Goal: Navigation & Orientation: Find specific page/section

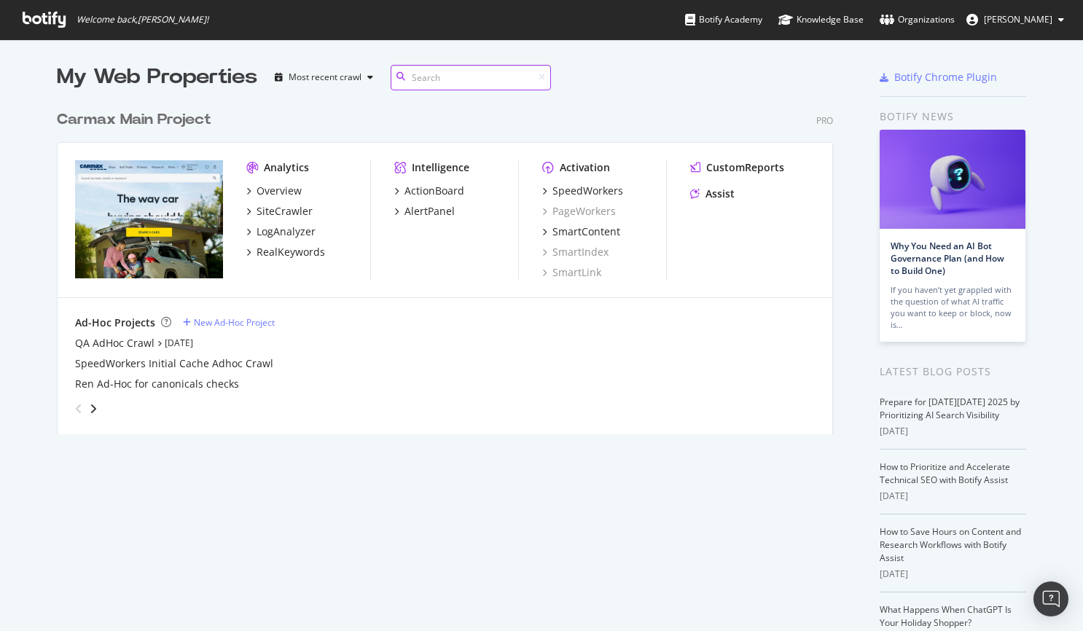
scroll to position [343, 788]
click at [290, 191] on div "Overview" at bounding box center [279, 191] width 45 height 15
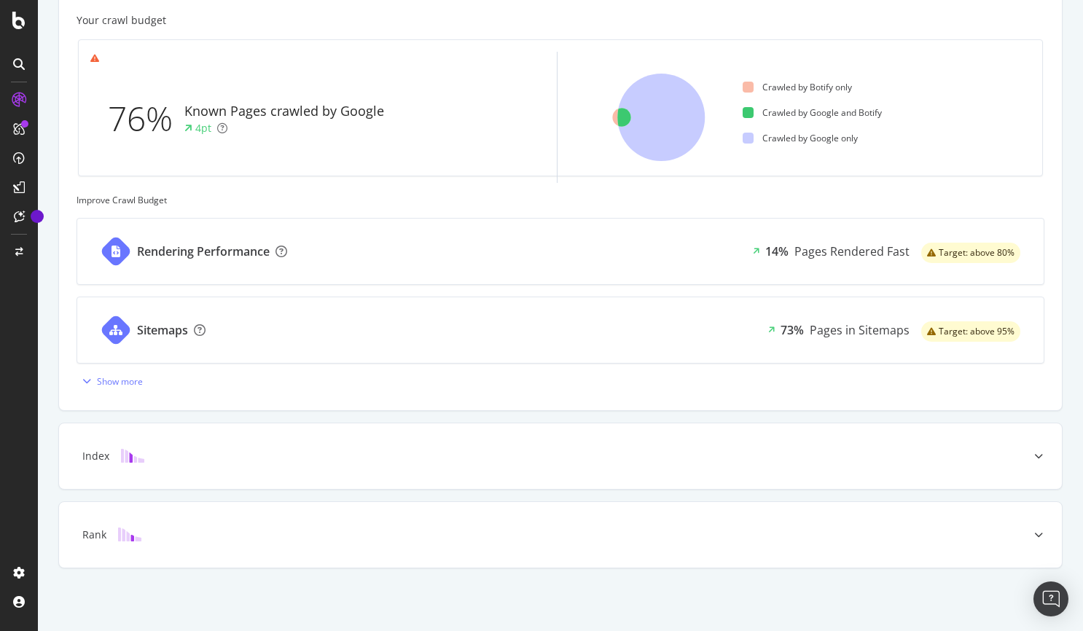
scroll to position [422, 0]
